Goal: Register for event/course

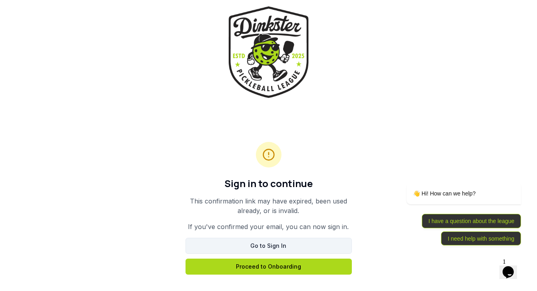
click at [318, 245] on link "Go to Sign In" at bounding box center [268, 246] width 166 height 16
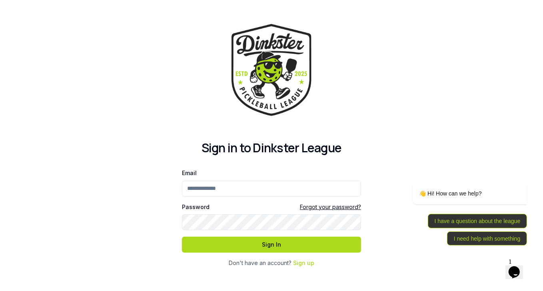
click at [248, 192] on input "Email" at bounding box center [271, 189] width 179 height 16
click at [237, 191] on input "Email" at bounding box center [271, 189] width 179 height 16
type input "**********"
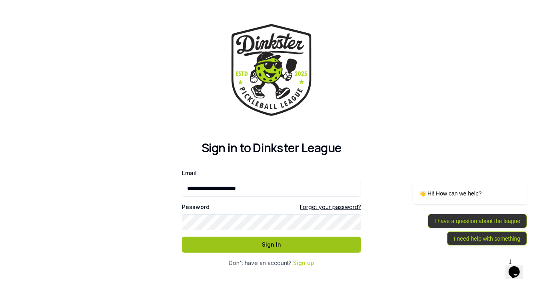
click at [265, 239] on button "Sign In" at bounding box center [271, 245] width 179 height 16
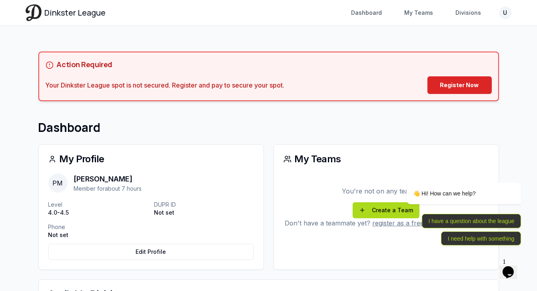
click at [218, 132] on h1 "Dashboard" at bounding box center [268, 127] width 460 height 14
click at [454, 84] on link "Register Now" at bounding box center [459, 85] width 64 height 18
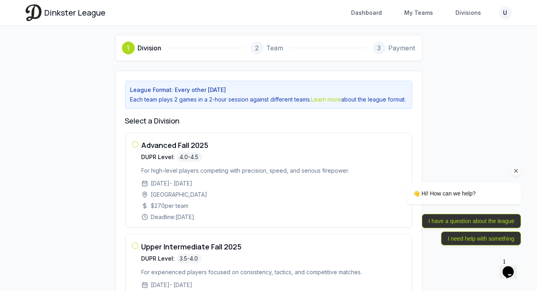
scroll to position [54, 0]
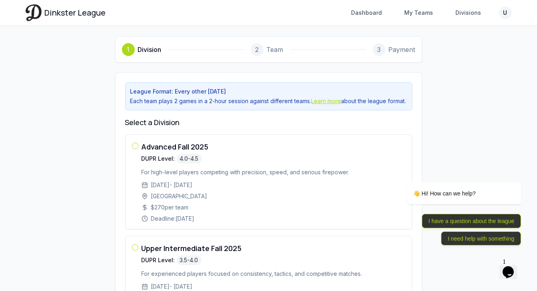
click at [336, 99] on link "Learn more" at bounding box center [326, 100] width 30 height 7
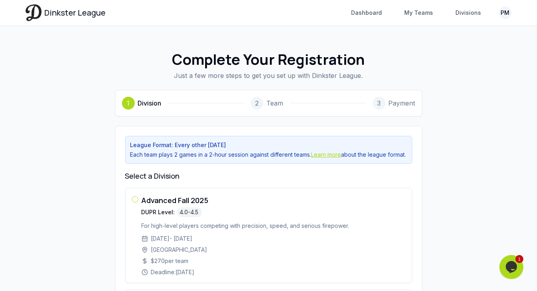
click at [328, 155] on link "Learn more" at bounding box center [326, 154] width 30 height 7
